Goal: Navigation & Orientation: Understand site structure

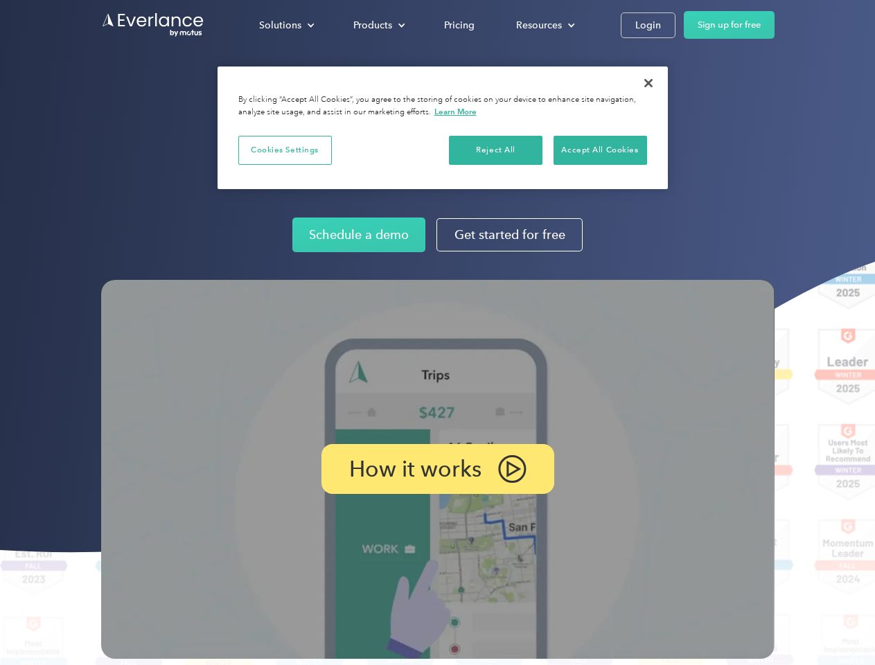
click at [437, 333] on img at bounding box center [437, 469] width 673 height 379
click at [286, 25] on div "Solutions" at bounding box center [280, 25] width 42 height 17
click at [378, 25] on div "Products" at bounding box center [372, 25] width 39 height 17
click at [544, 25] on div "Resources" at bounding box center [539, 25] width 46 height 17
click at [437, 469] on p "How it works" at bounding box center [415, 469] width 132 height 17
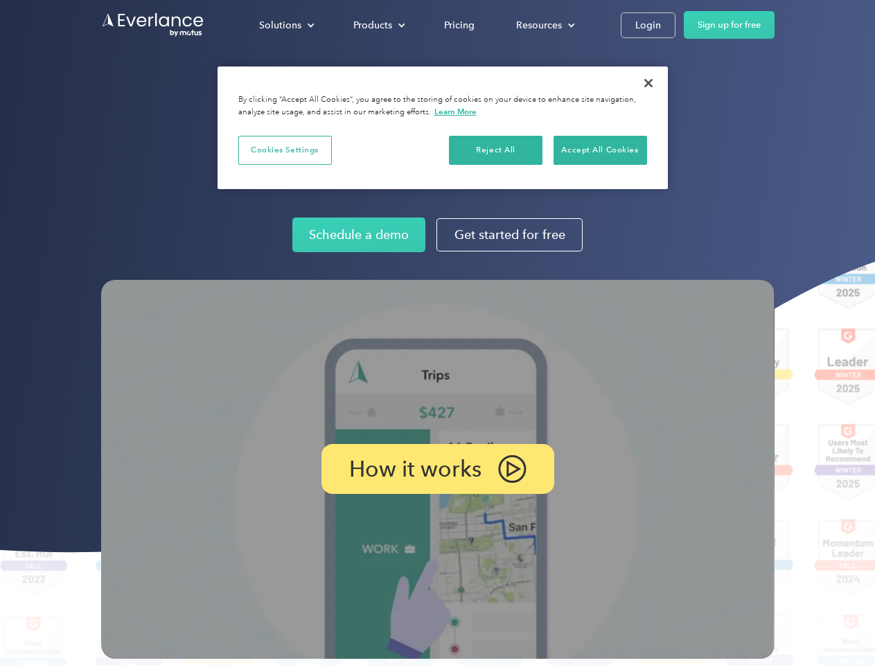
click at [285, 150] on button "Cookies Settings" at bounding box center [285, 150] width 94 height 29
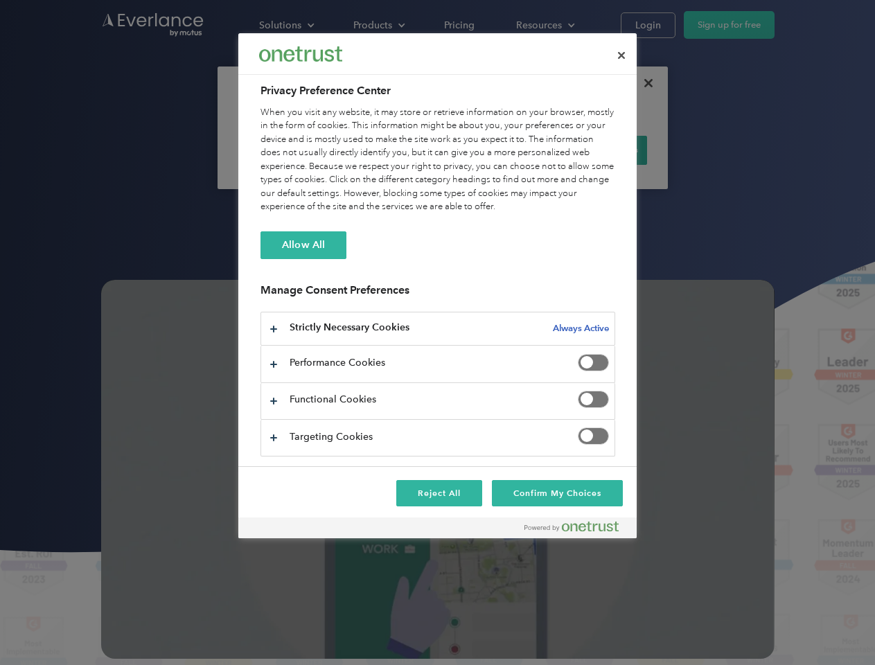
click at [496, 150] on div "When you visit any website, it may store or retrieve information on your browse…" at bounding box center [438, 160] width 355 height 108
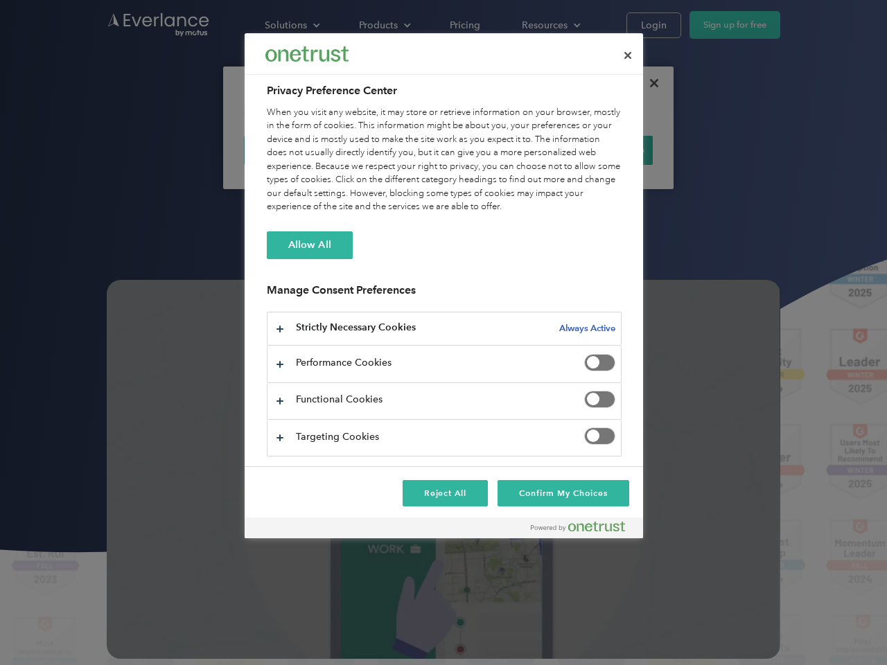
click at [600, 150] on div "When you visit any website, it may store or retrieve information on your browse…" at bounding box center [444, 160] width 355 height 108
click at [649, 83] on div at bounding box center [443, 332] width 887 height 665
